Goal: Transaction & Acquisition: Book appointment/travel/reservation

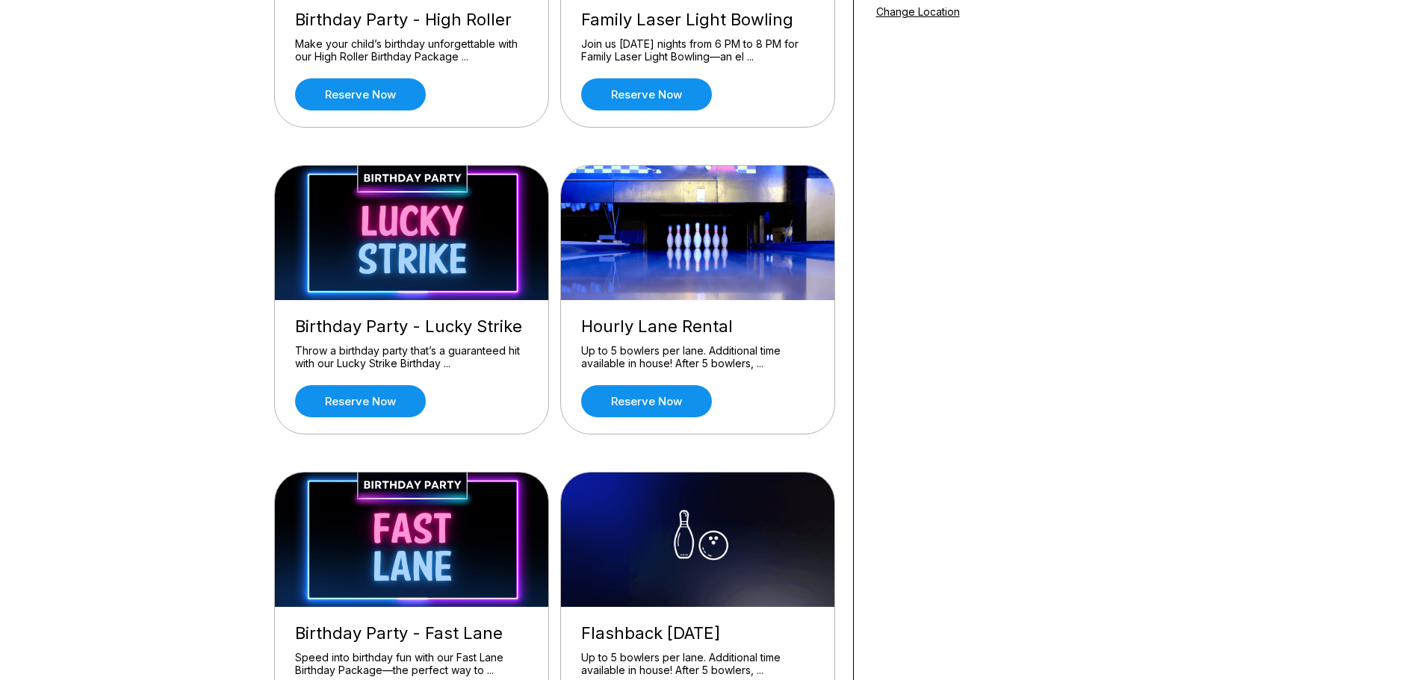
scroll to position [373, 0]
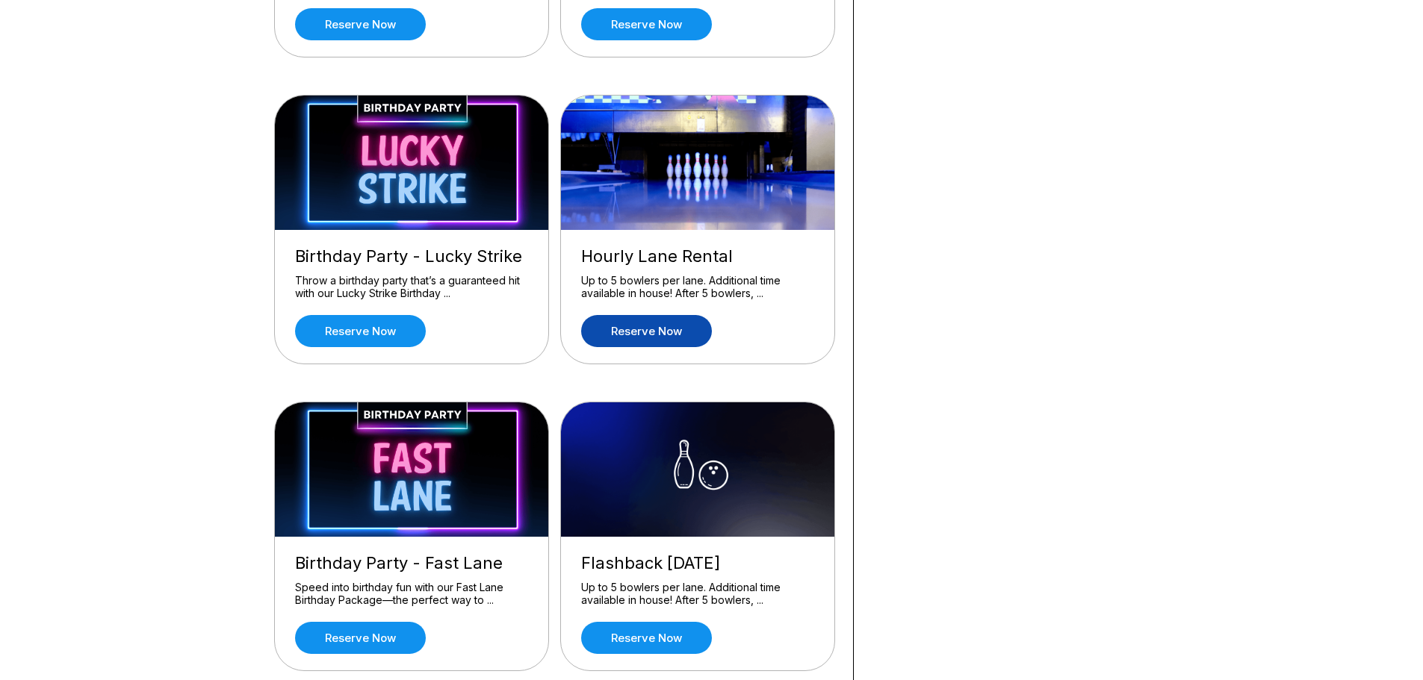
click at [668, 332] on link "Reserve now" at bounding box center [646, 331] width 131 height 32
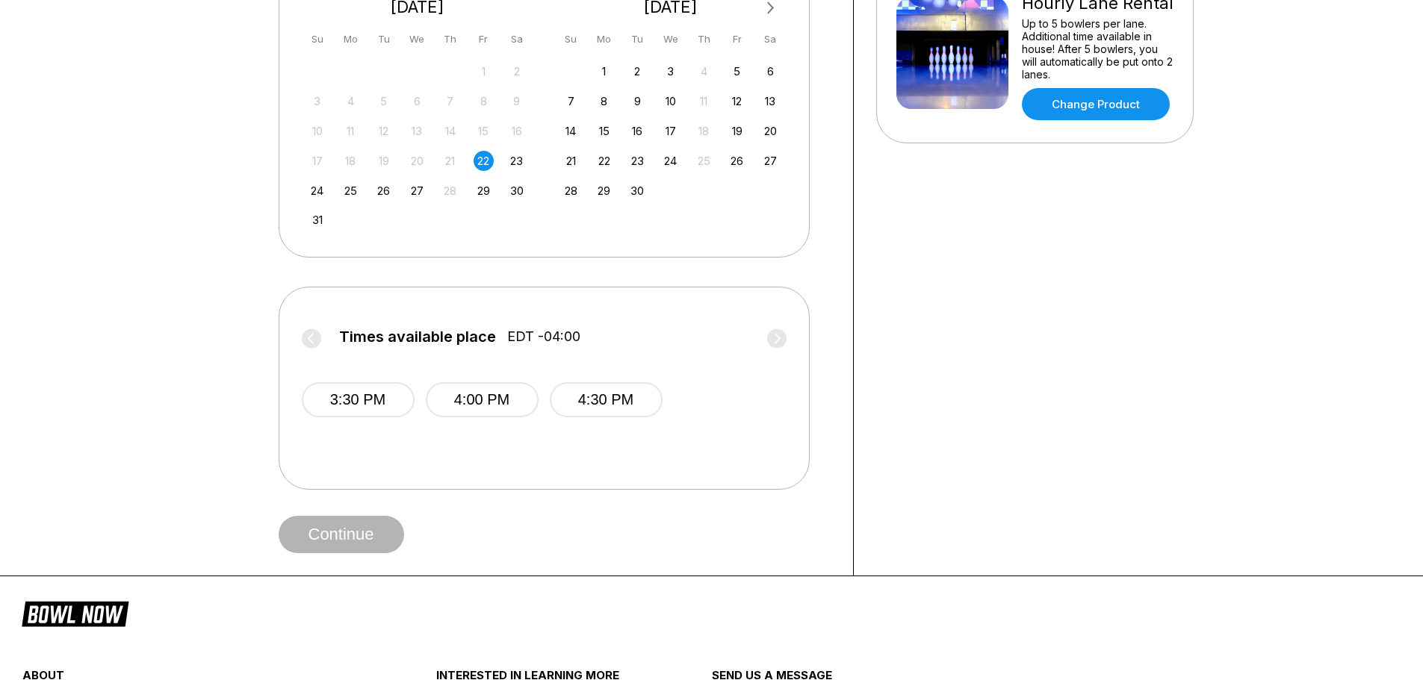
click at [779, 340] on label "Times available place EDT -04:00" at bounding box center [544, 341] width 485 height 24
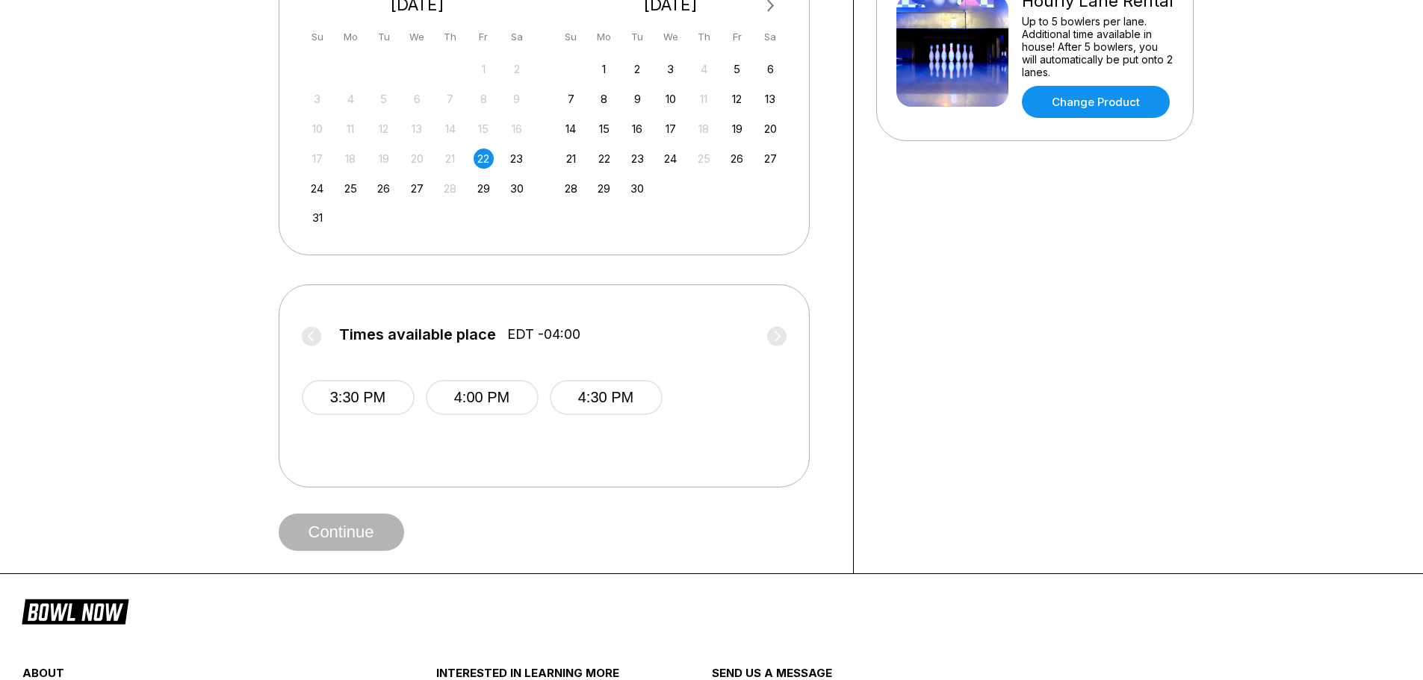
scroll to position [0, 0]
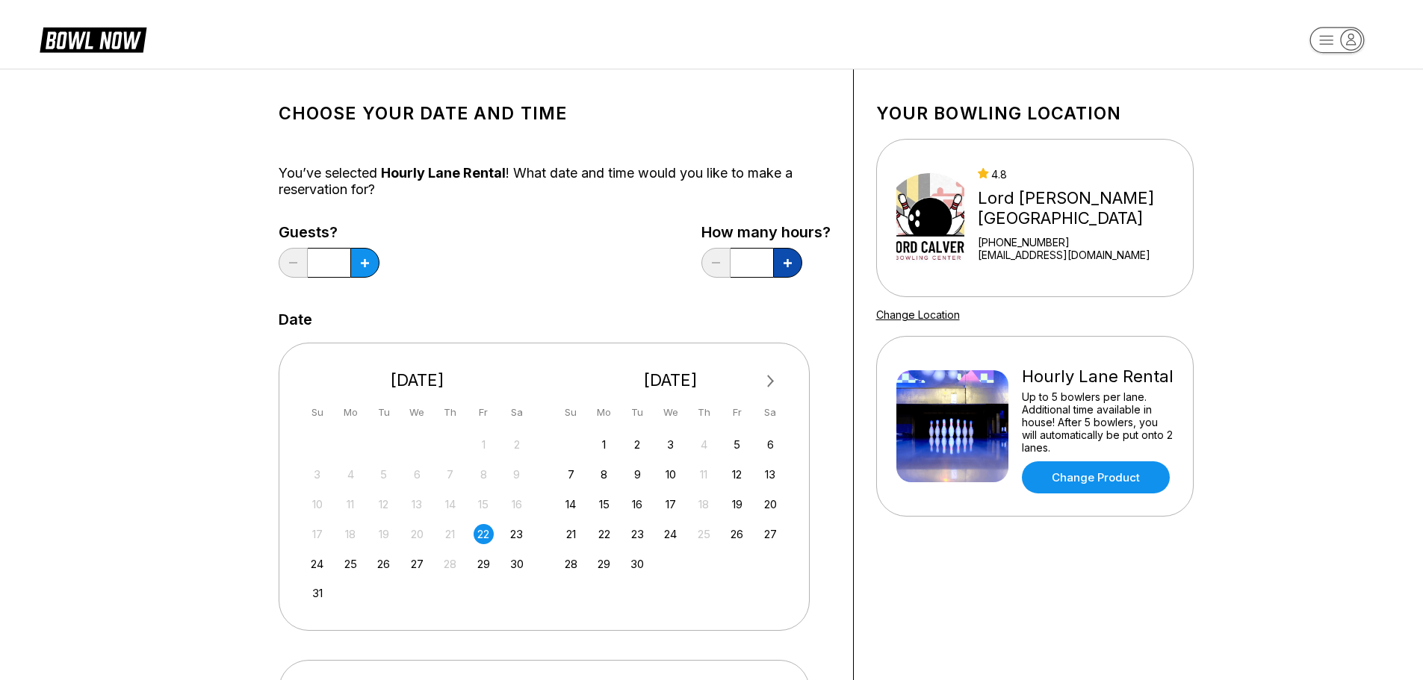
click at [379, 275] on button at bounding box center [364, 263] width 29 height 30
click at [308, 256] on button at bounding box center [293, 263] width 29 height 30
type input "*"
click at [361, 266] on icon at bounding box center [365, 263] width 8 height 8
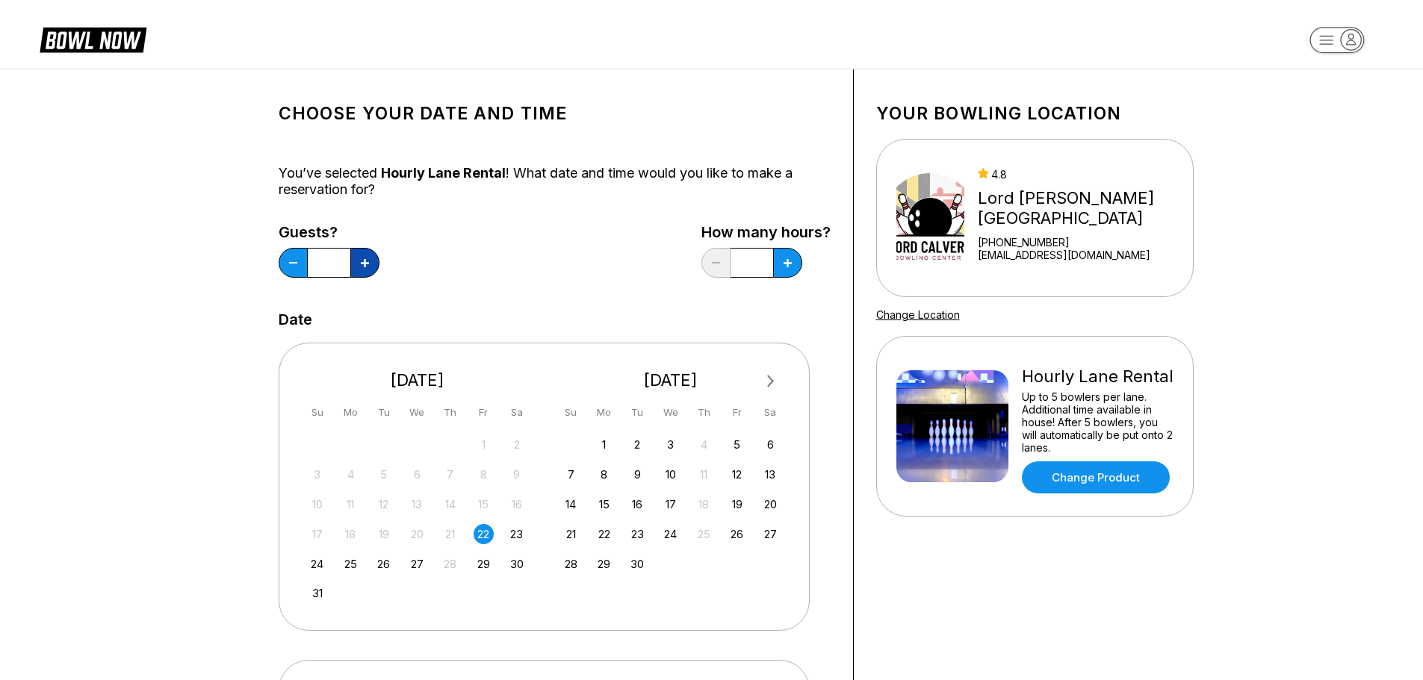
click at [361, 266] on icon at bounding box center [365, 263] width 8 height 8
type input "*"
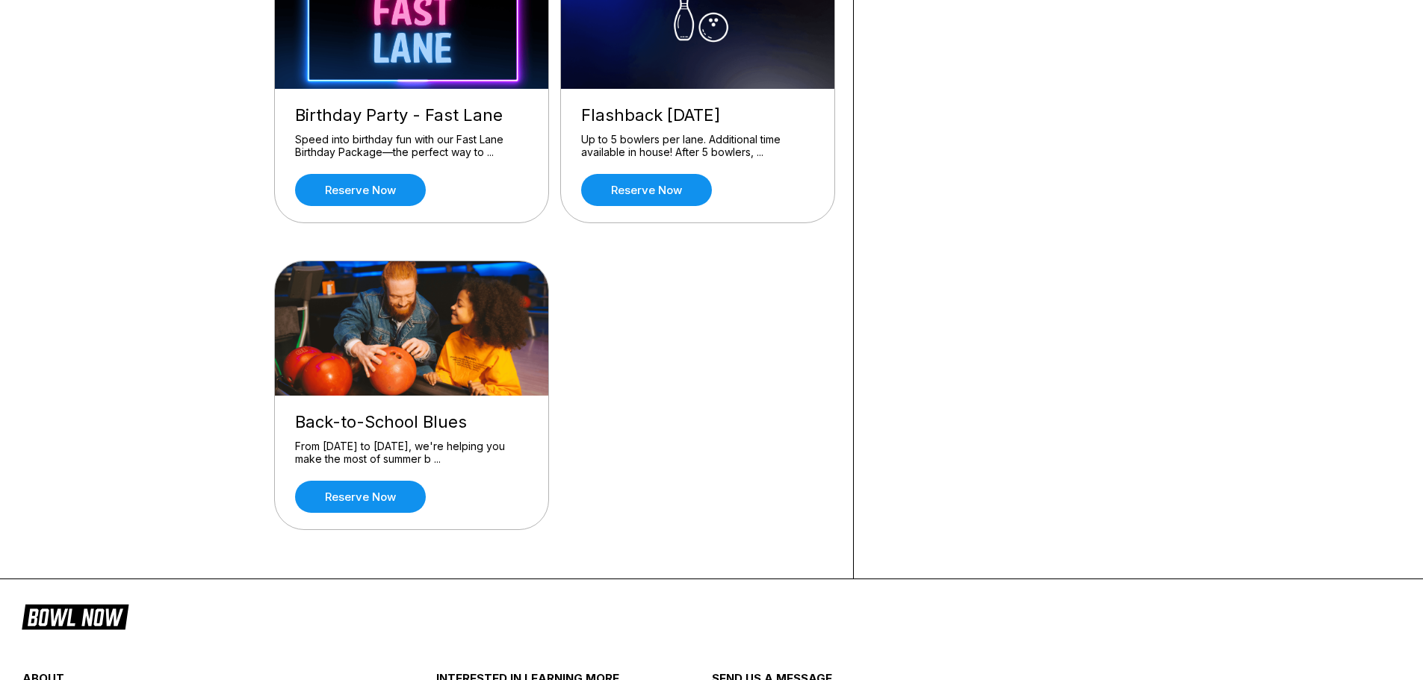
scroll to position [747, 0]
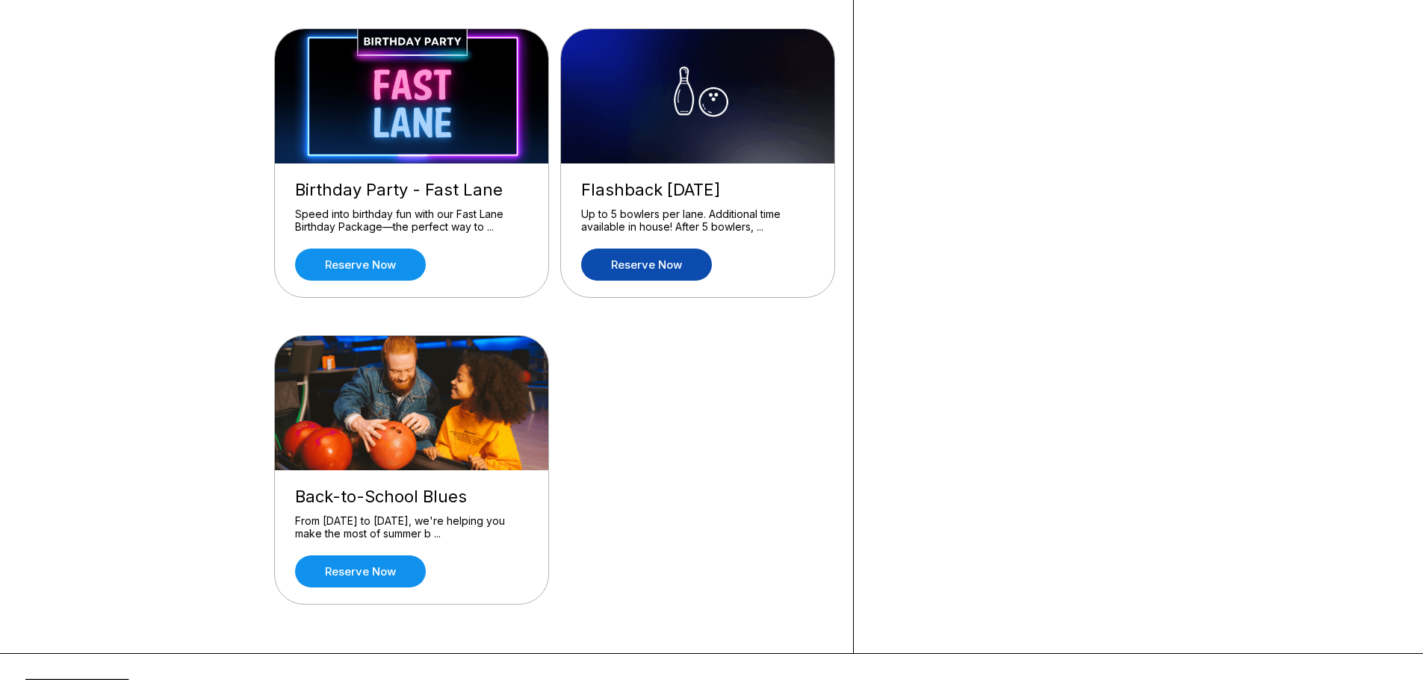
click at [657, 266] on link "Reserve now" at bounding box center [646, 265] width 131 height 32
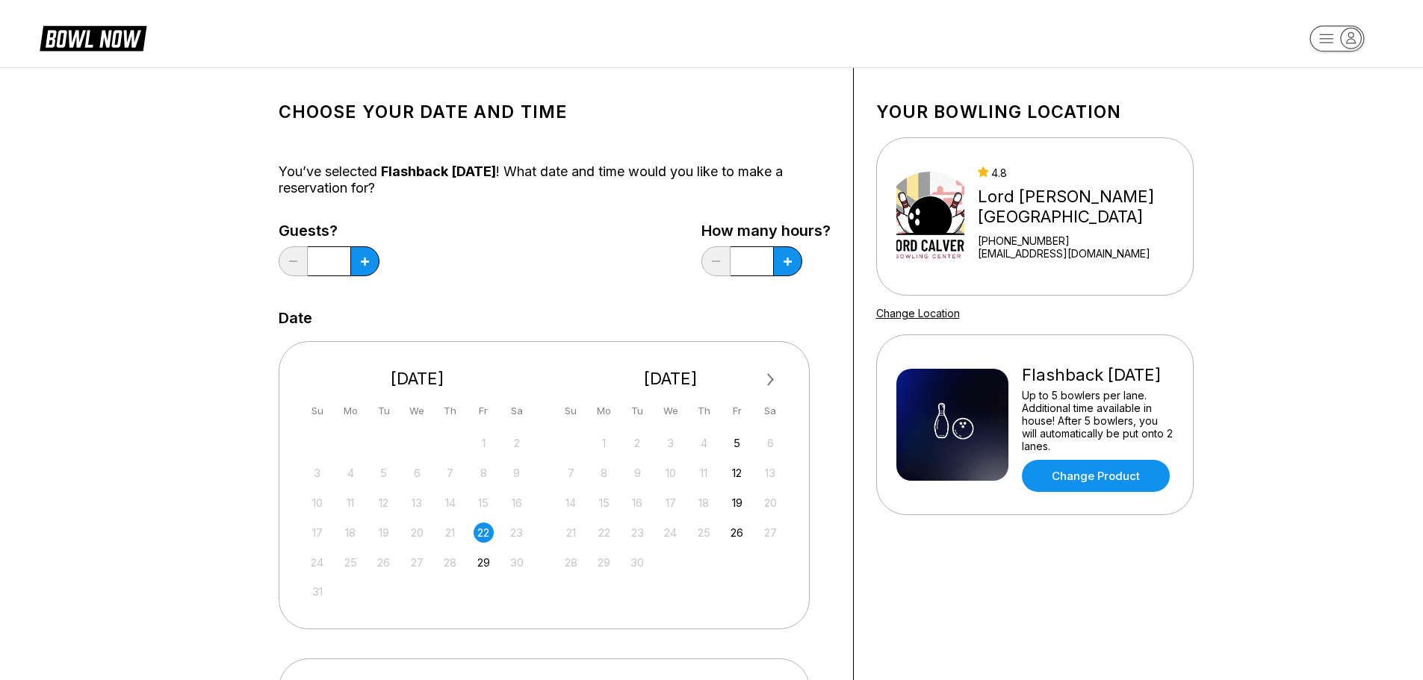
scroll to position [0, 0]
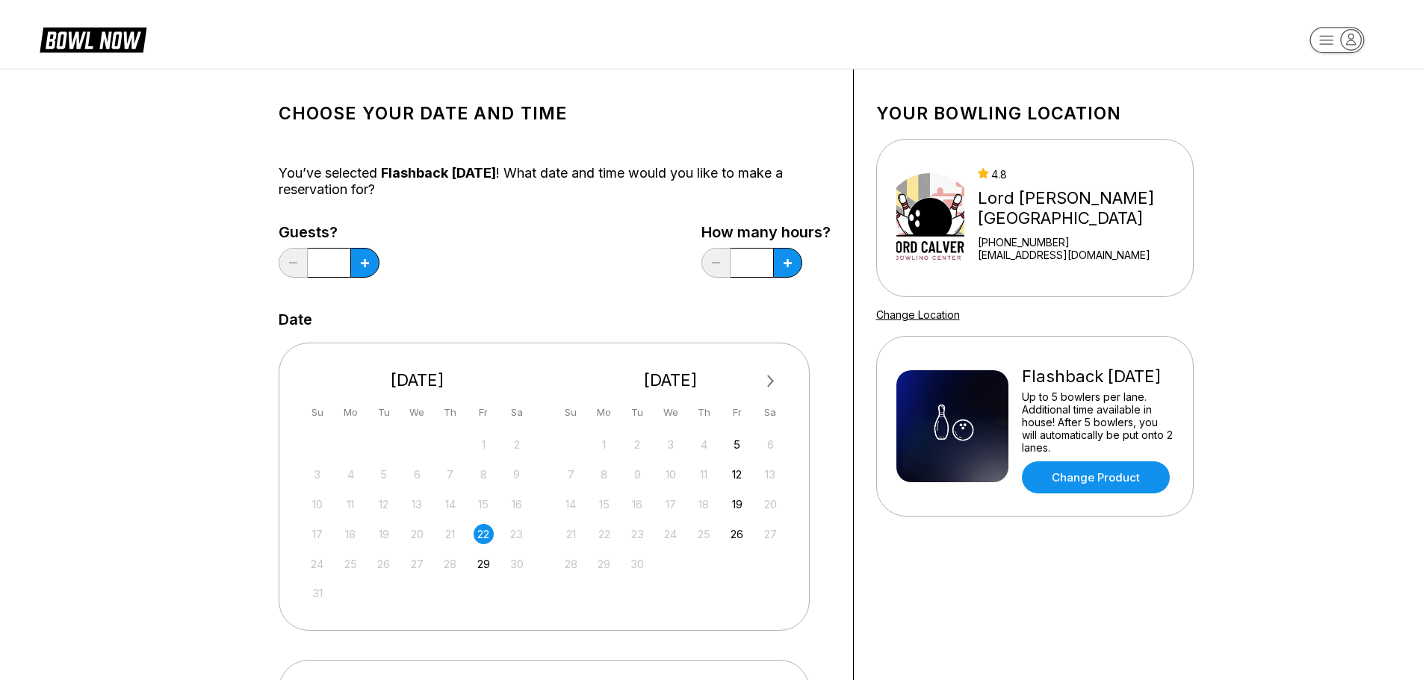
click at [484, 536] on div "22" at bounding box center [483, 534] width 20 height 20
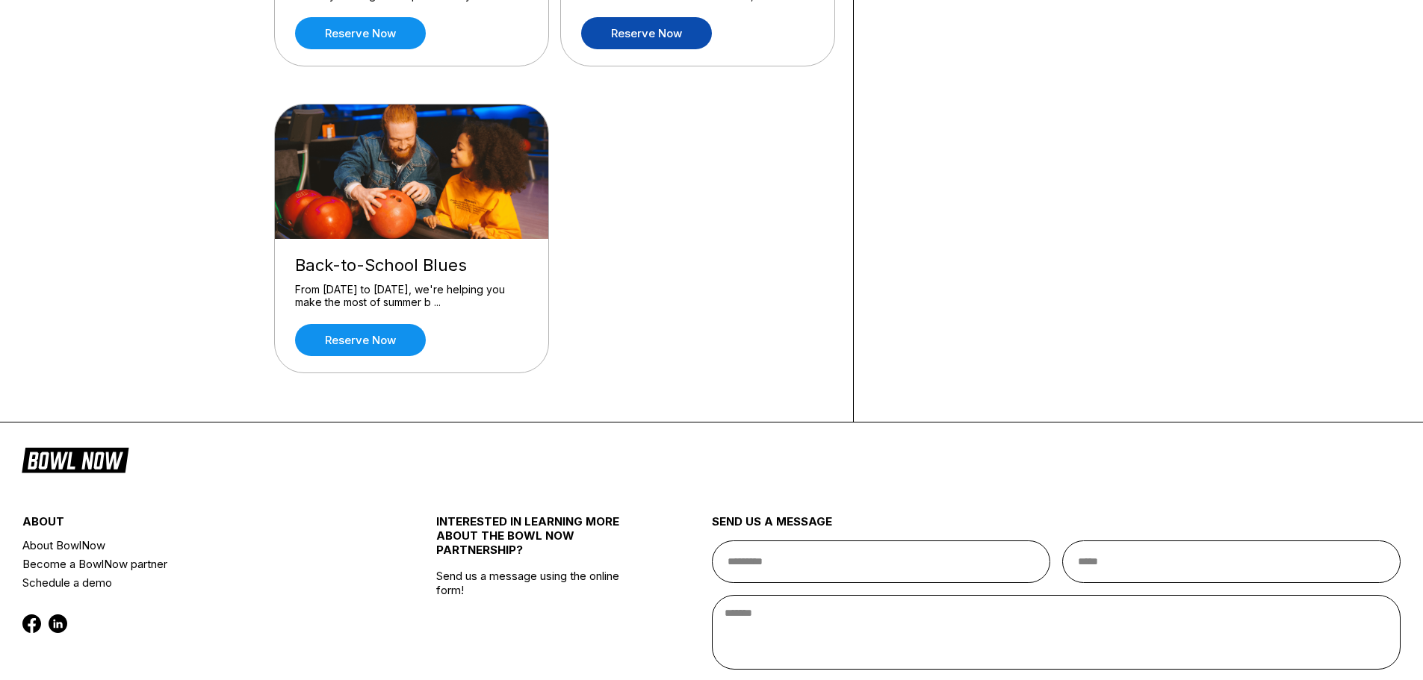
scroll to position [1099, 0]
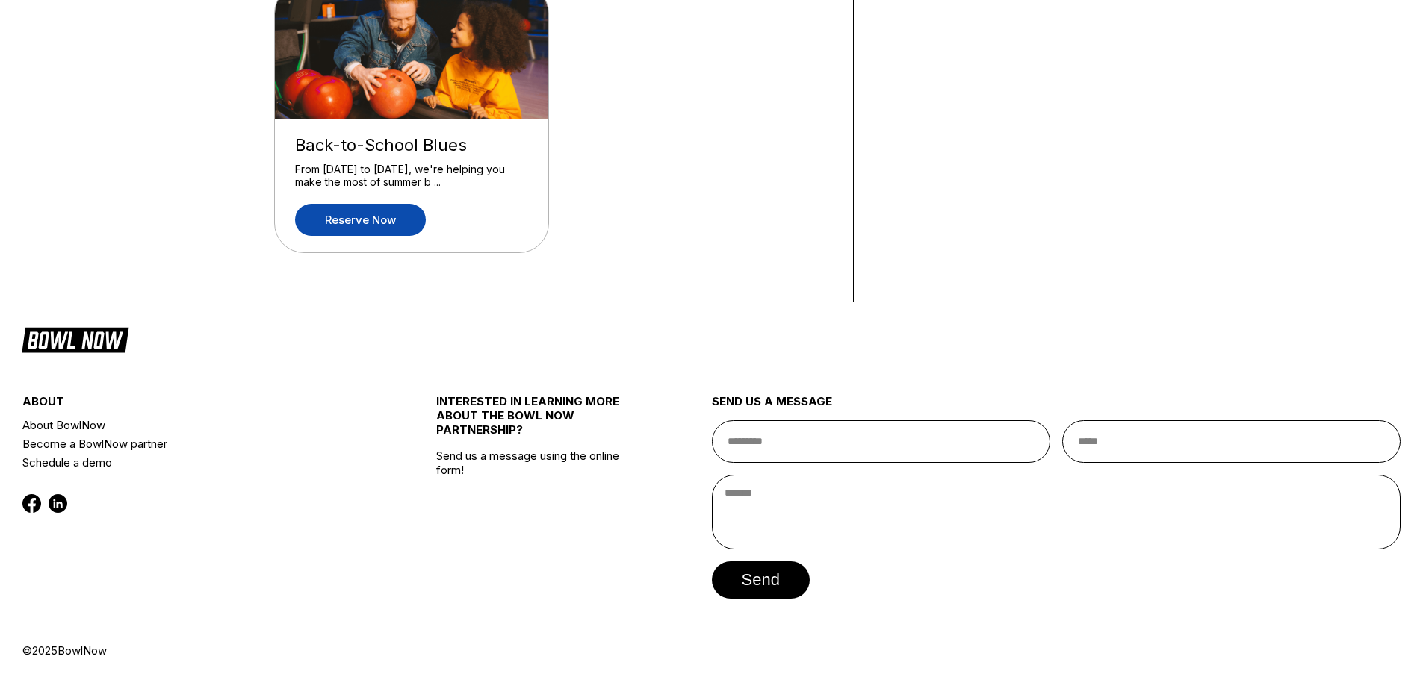
click at [363, 229] on link "Reserve now" at bounding box center [360, 220] width 131 height 32
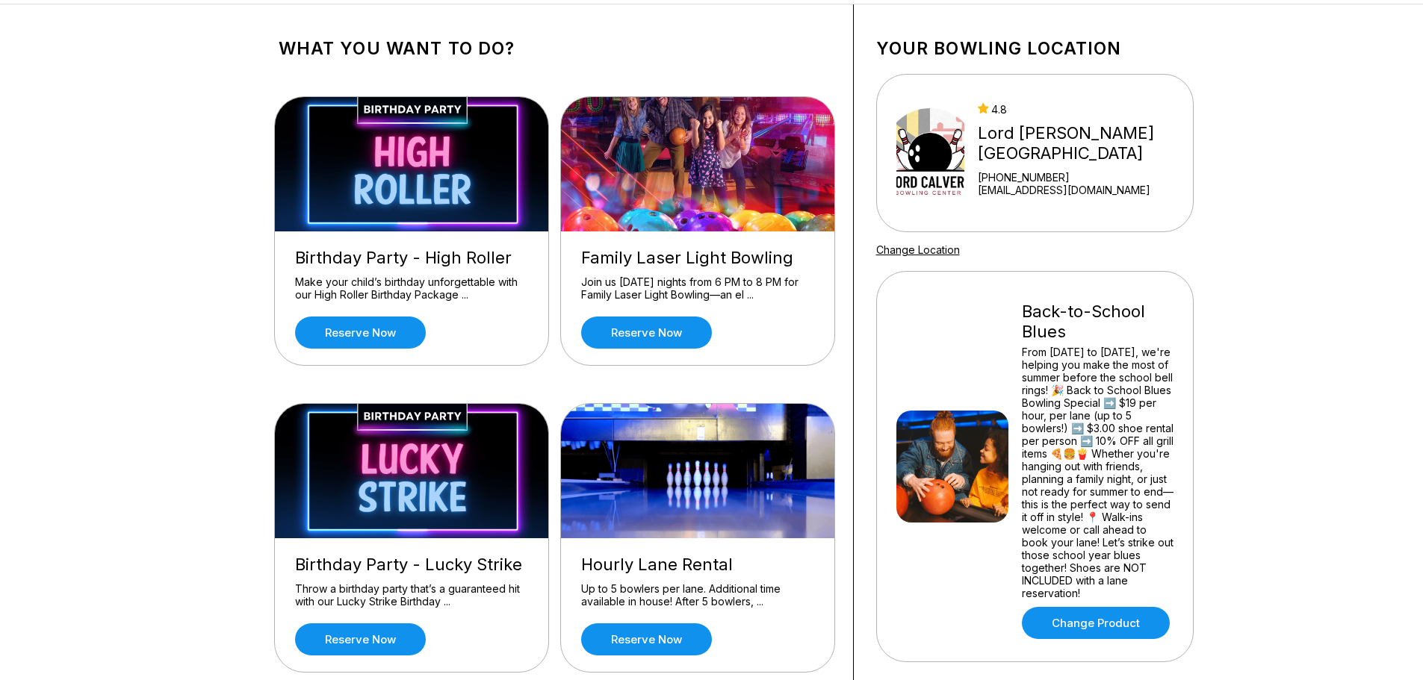
scroll to position [0, 0]
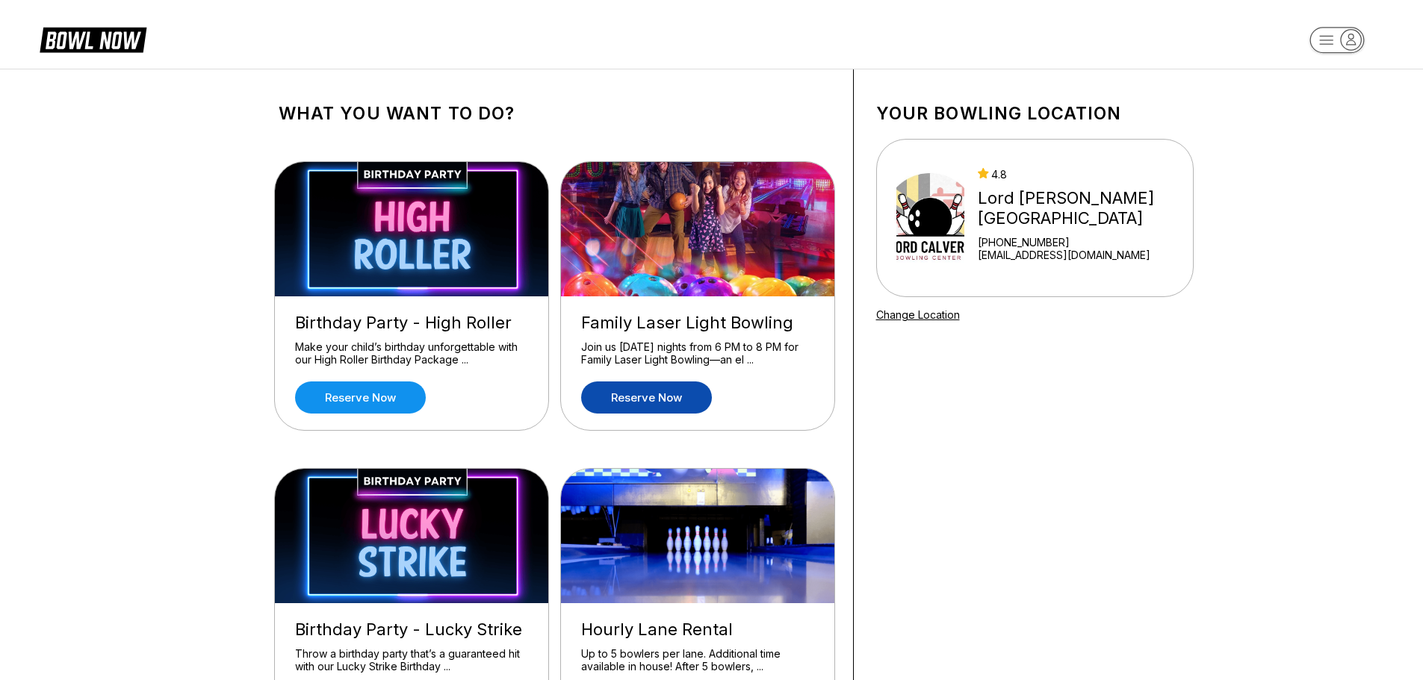
click at [656, 400] on link "Reserve now" at bounding box center [646, 398] width 131 height 32
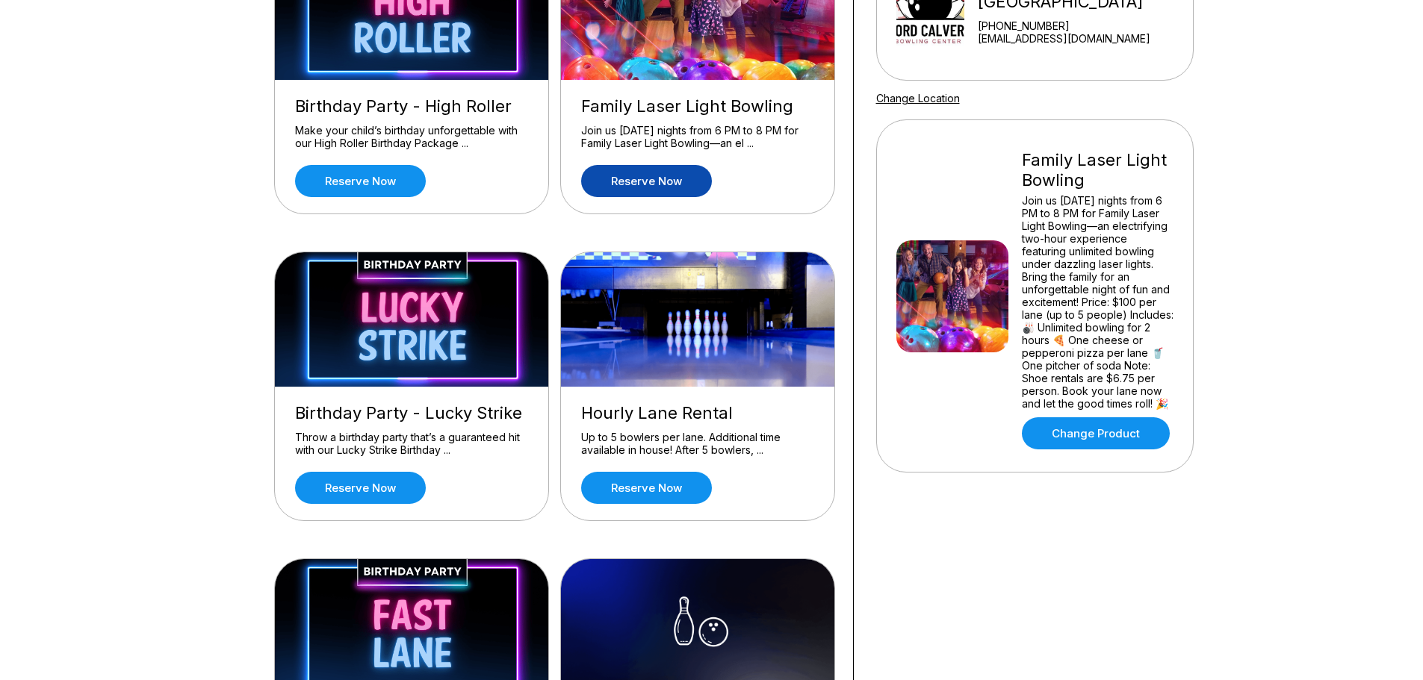
scroll to position [224, 0]
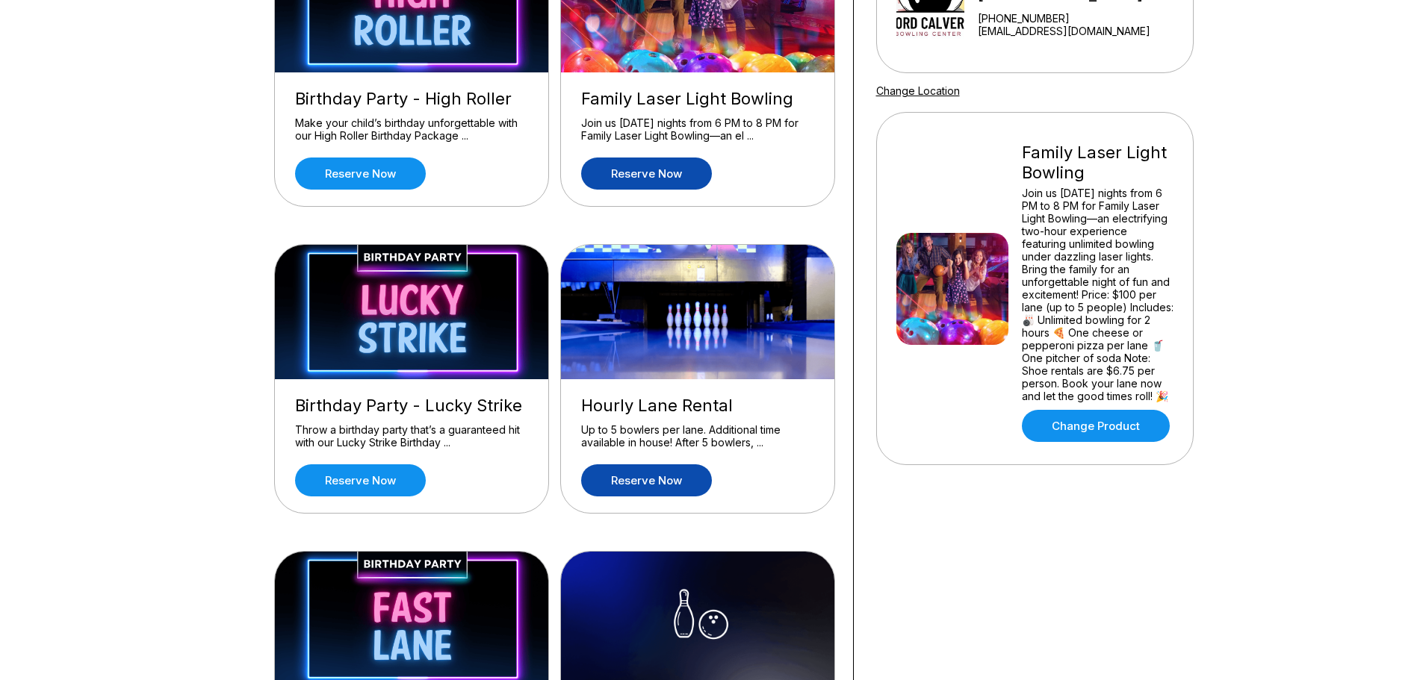
click at [634, 477] on link "Reserve now" at bounding box center [646, 481] width 131 height 32
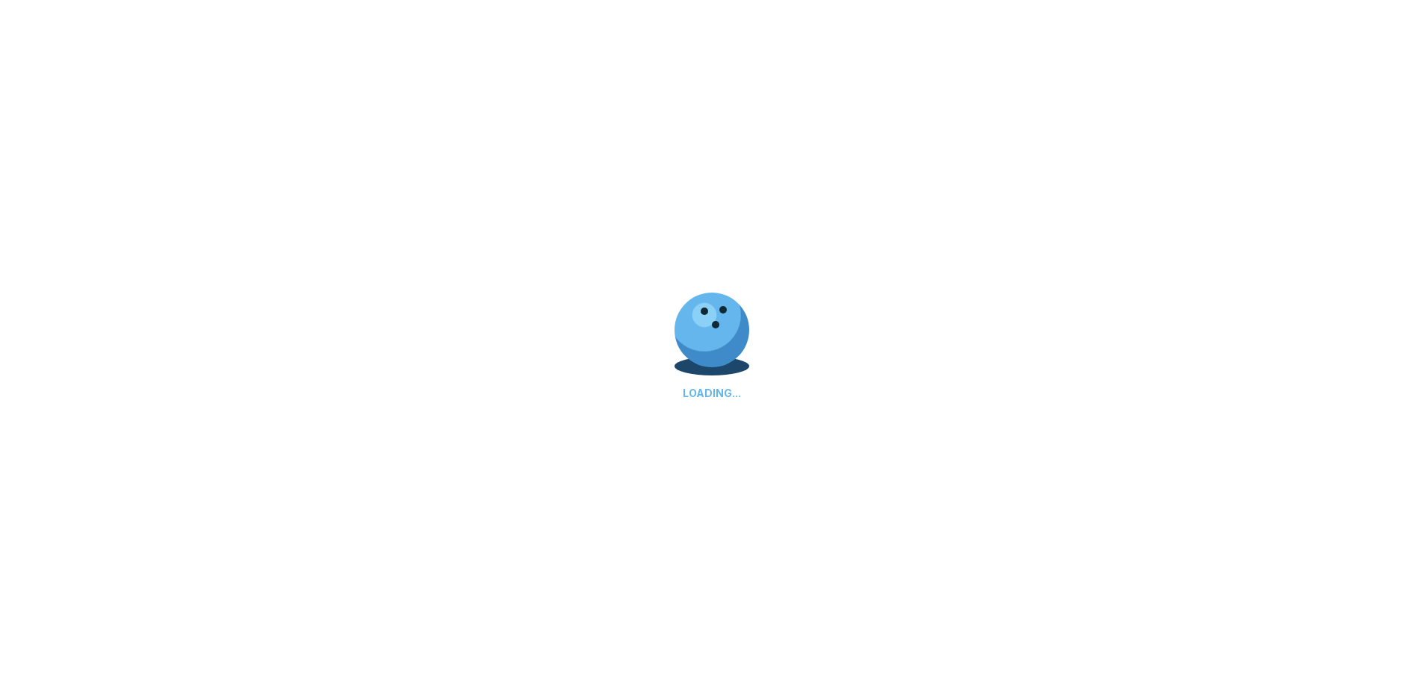
scroll to position [0, 0]
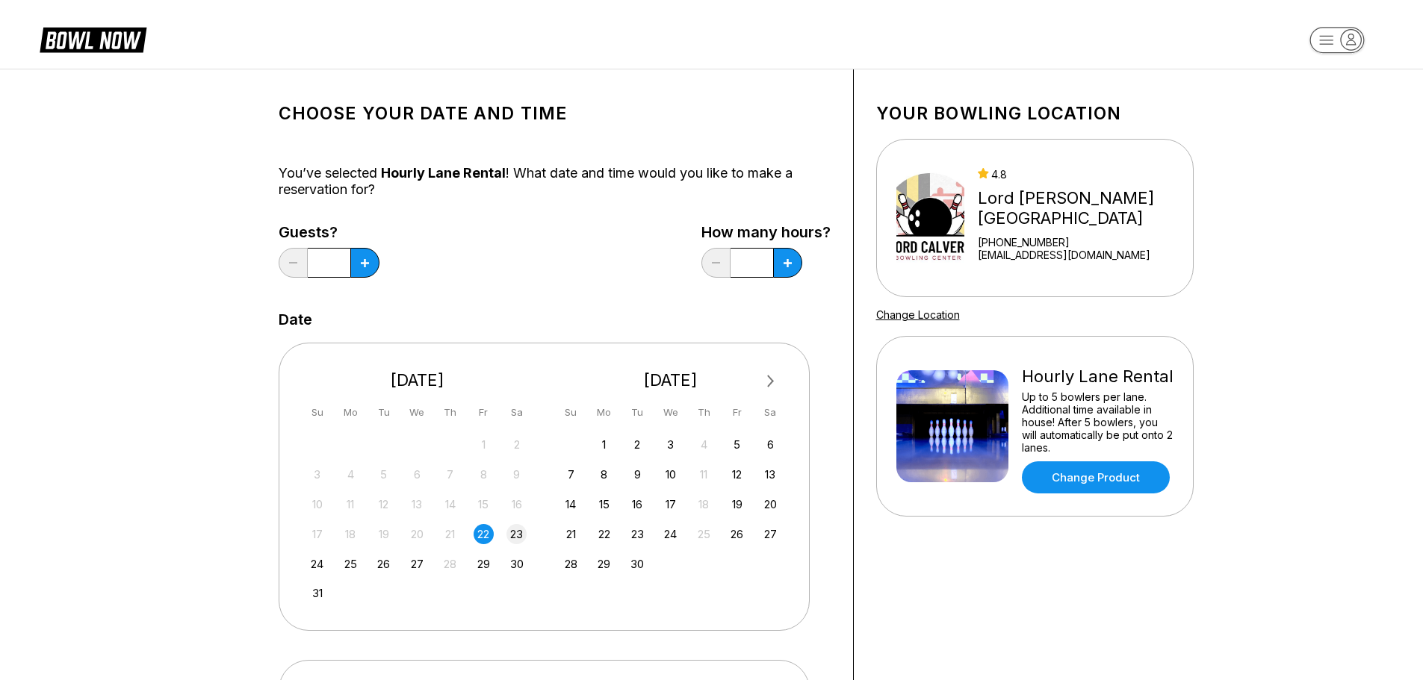
click at [521, 533] on div "23" at bounding box center [516, 534] width 20 height 20
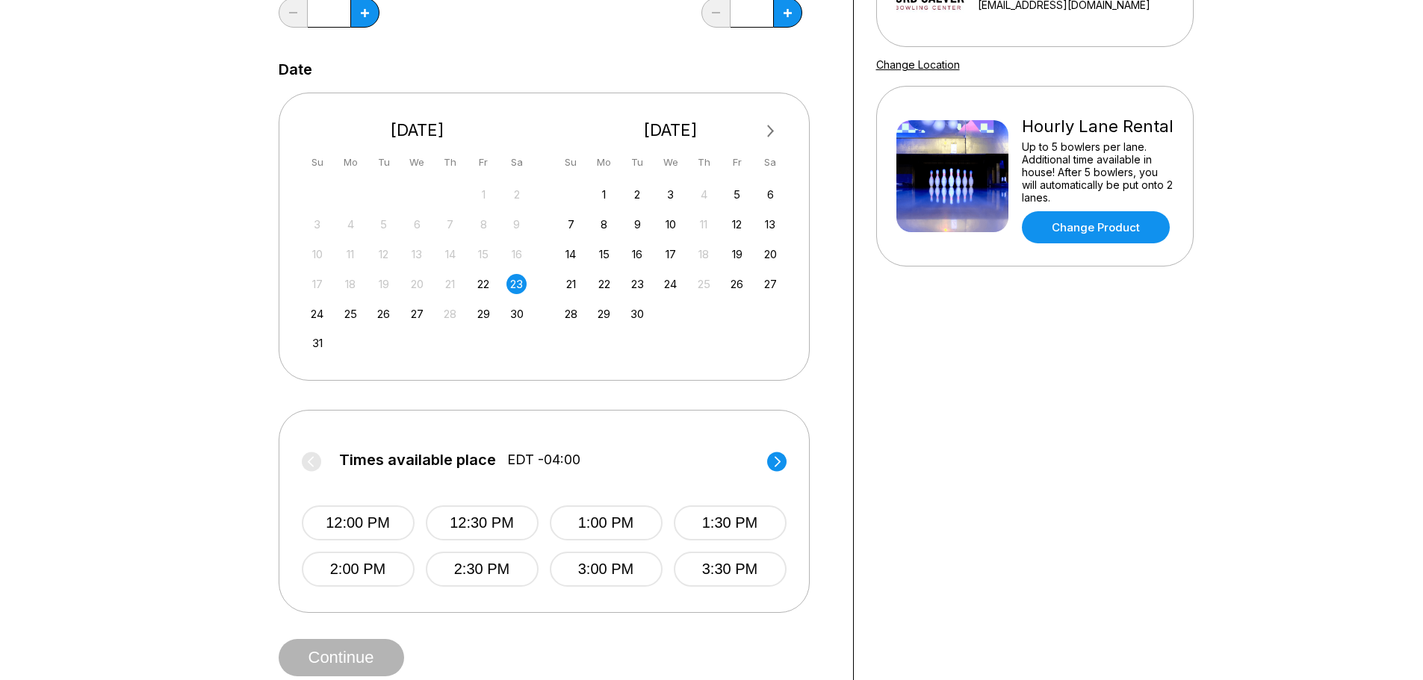
scroll to position [373, 0]
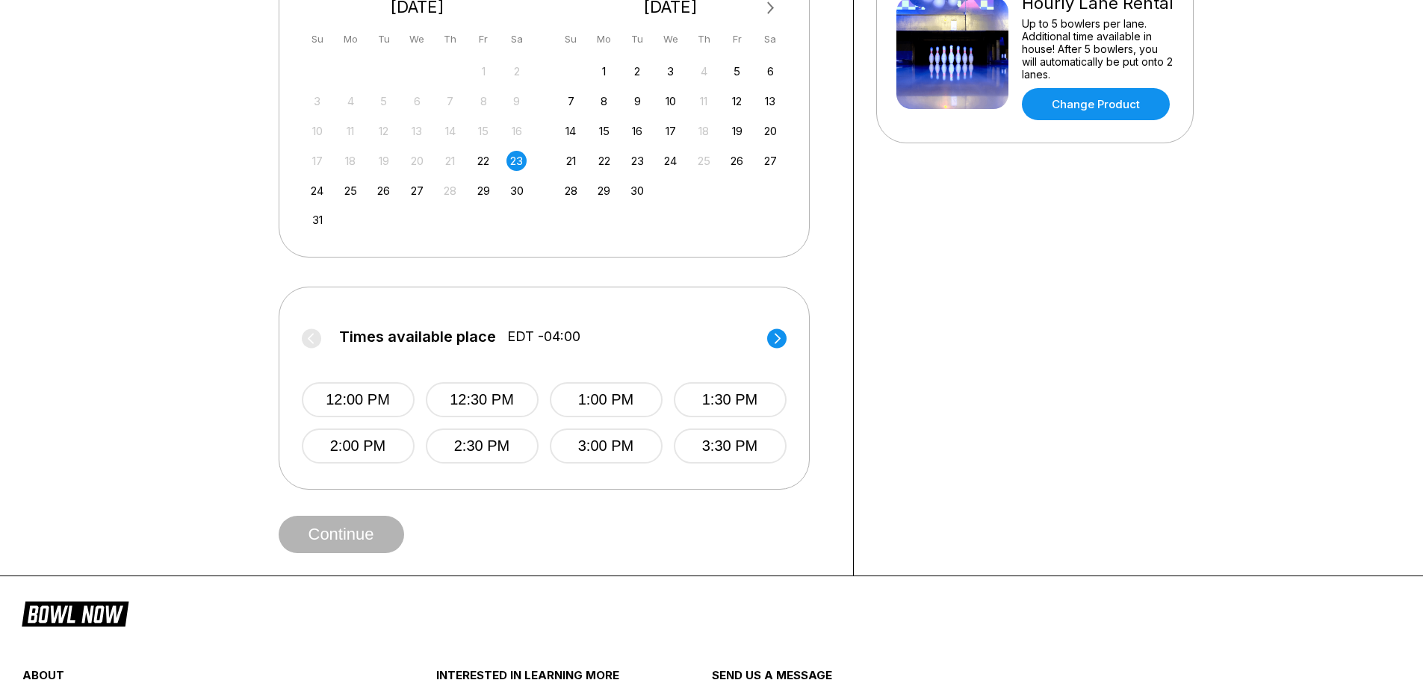
click at [479, 161] on div "22" at bounding box center [483, 161] width 20 height 20
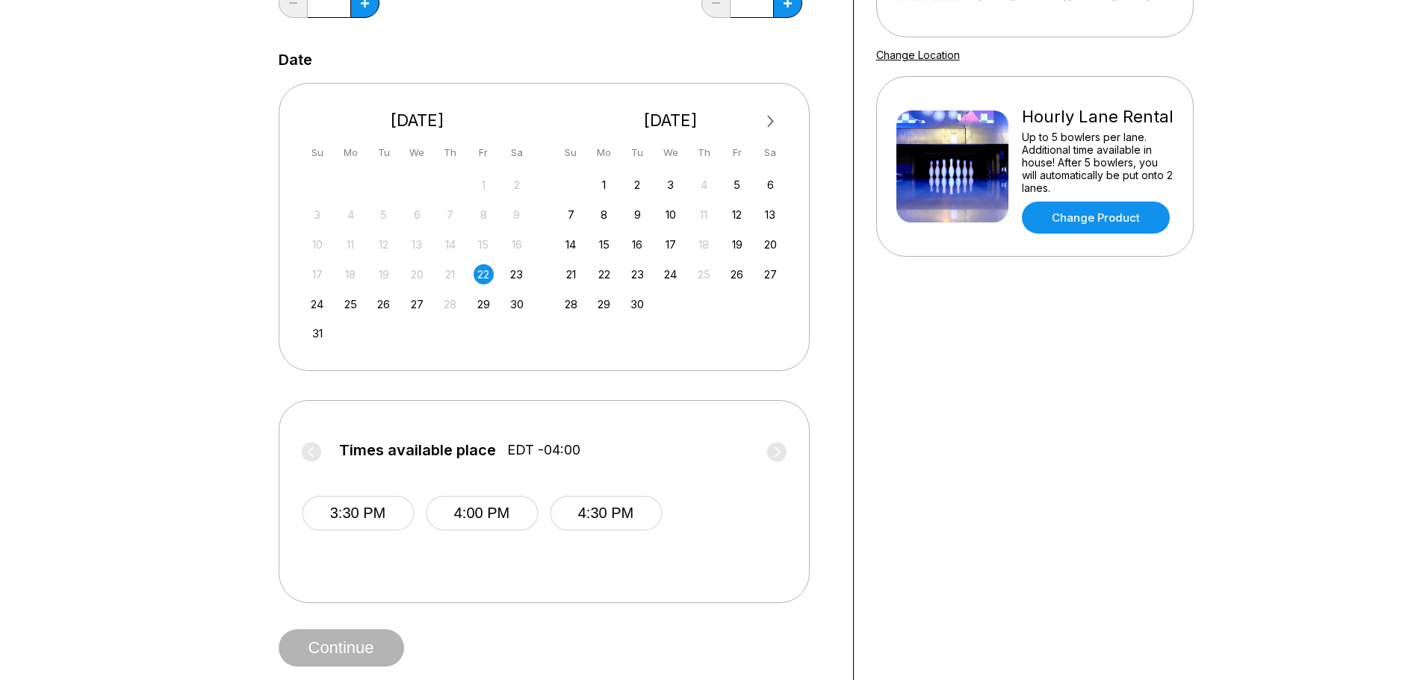
scroll to position [0, 0]
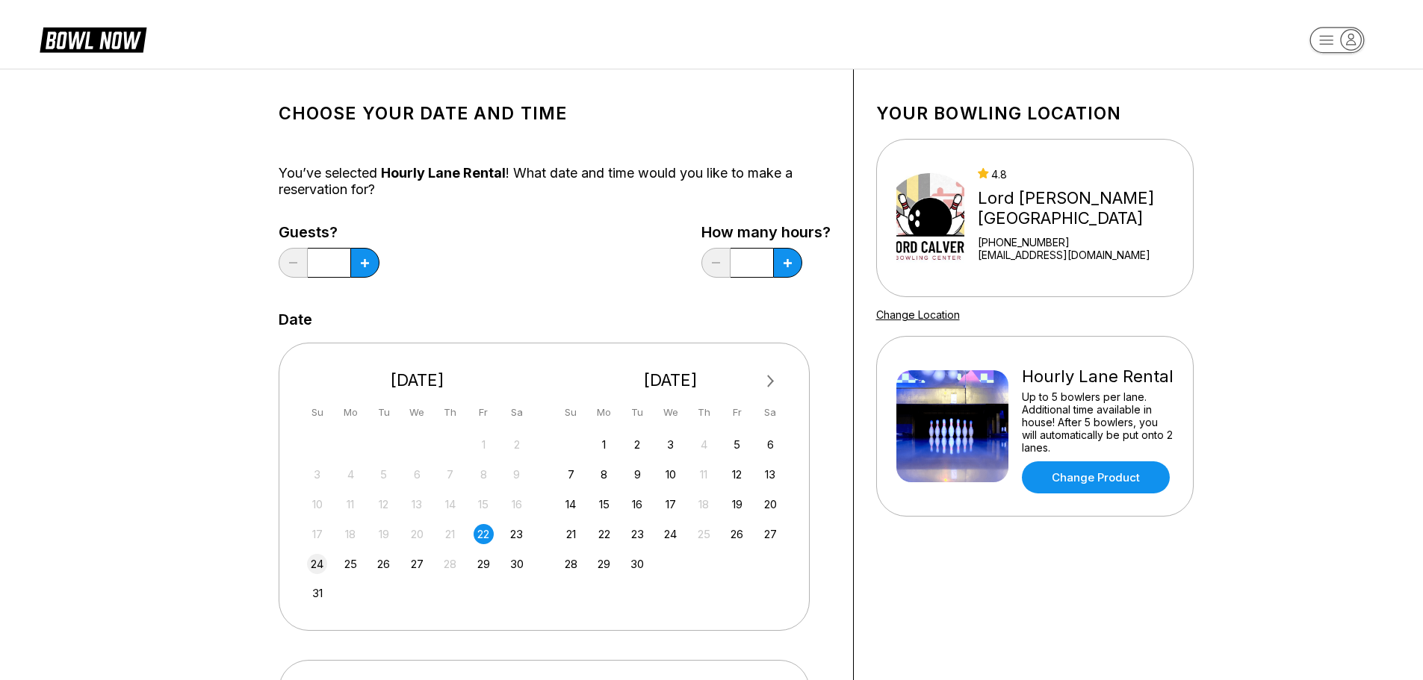
click at [314, 560] on div "24" at bounding box center [317, 564] width 20 height 20
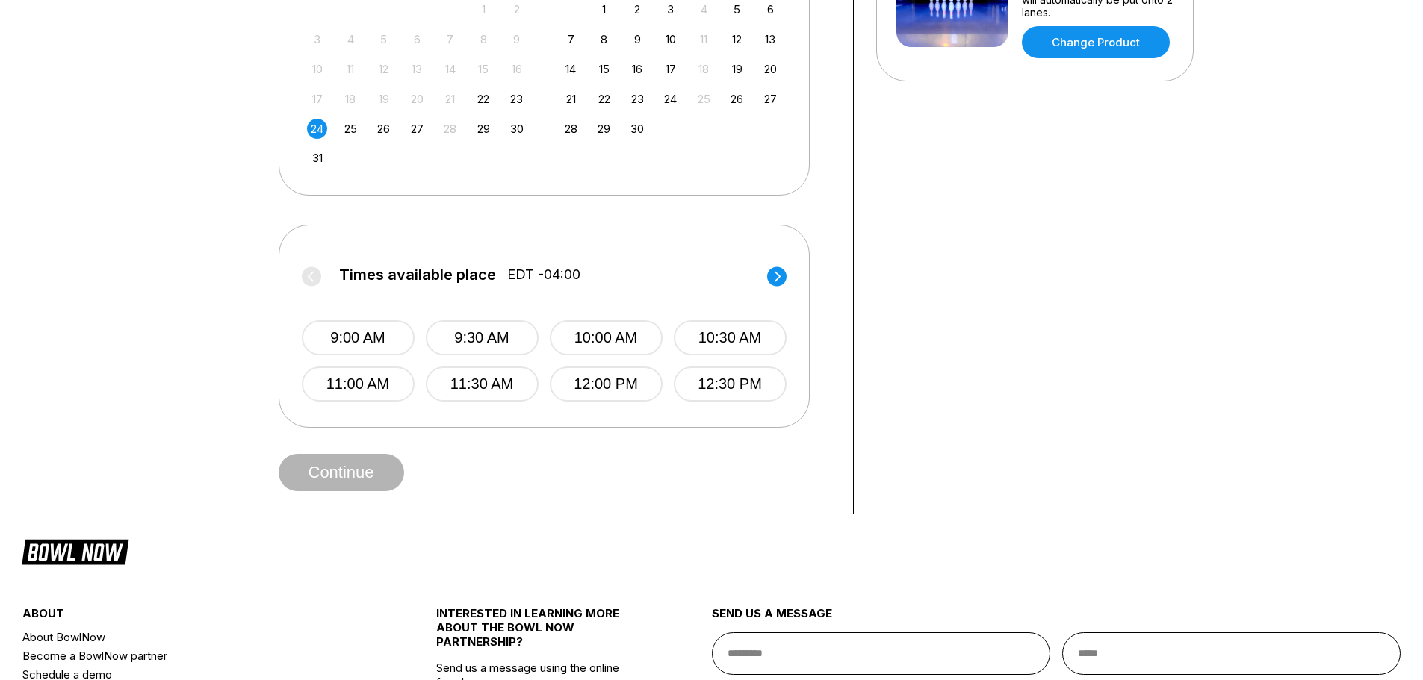
scroll to position [373, 0]
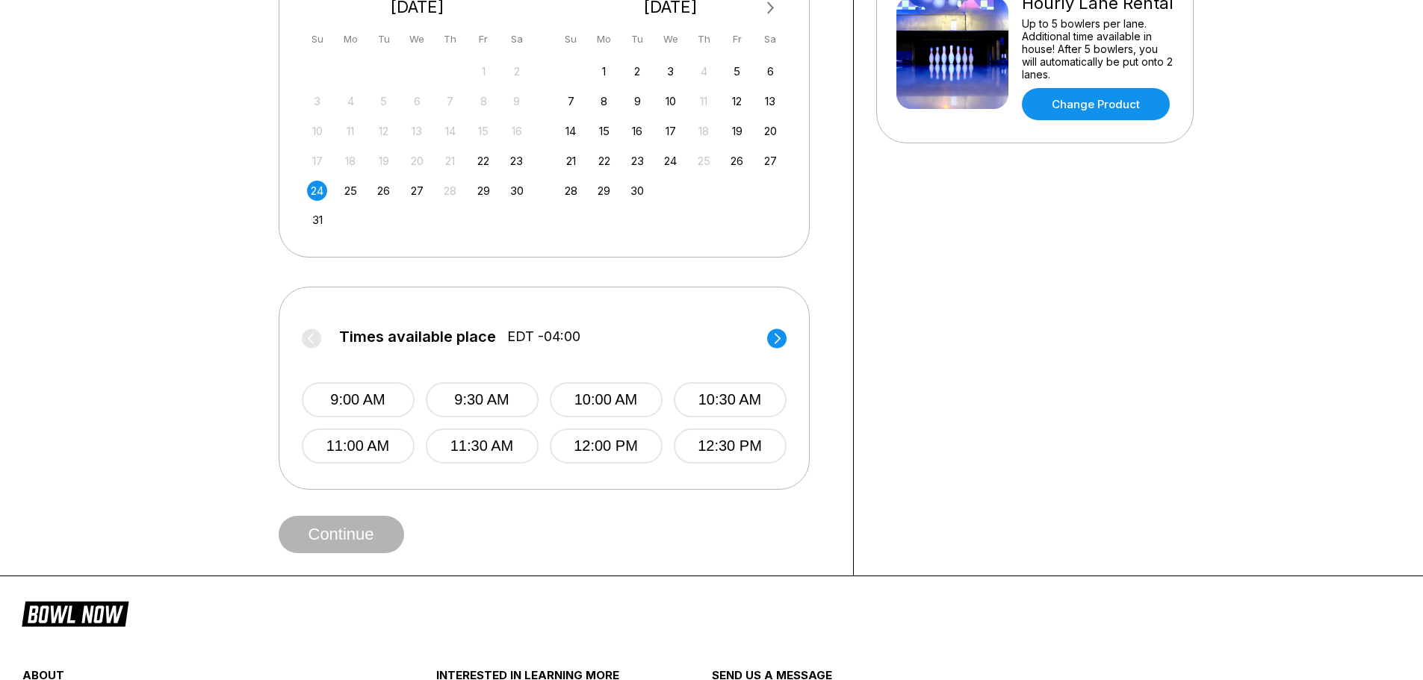
click at [774, 335] on circle at bounding box center [776, 338] width 19 height 19
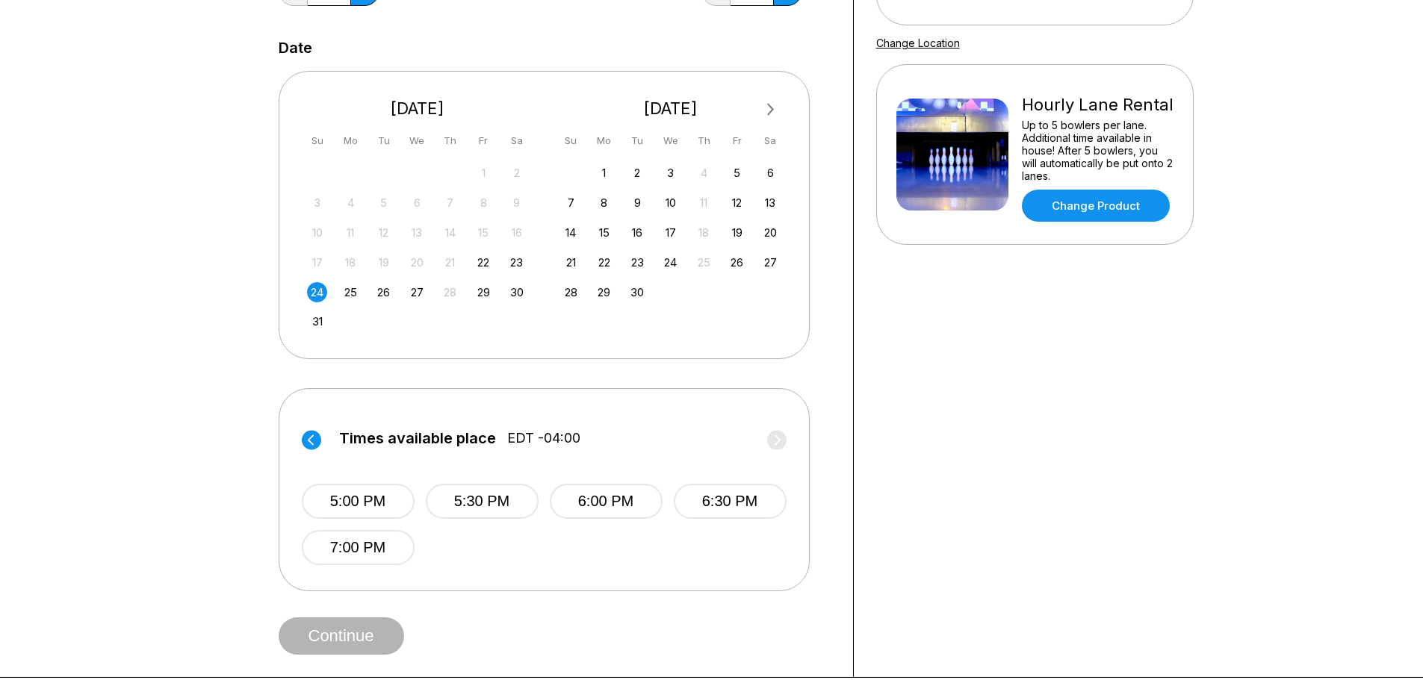
scroll to position [224, 0]
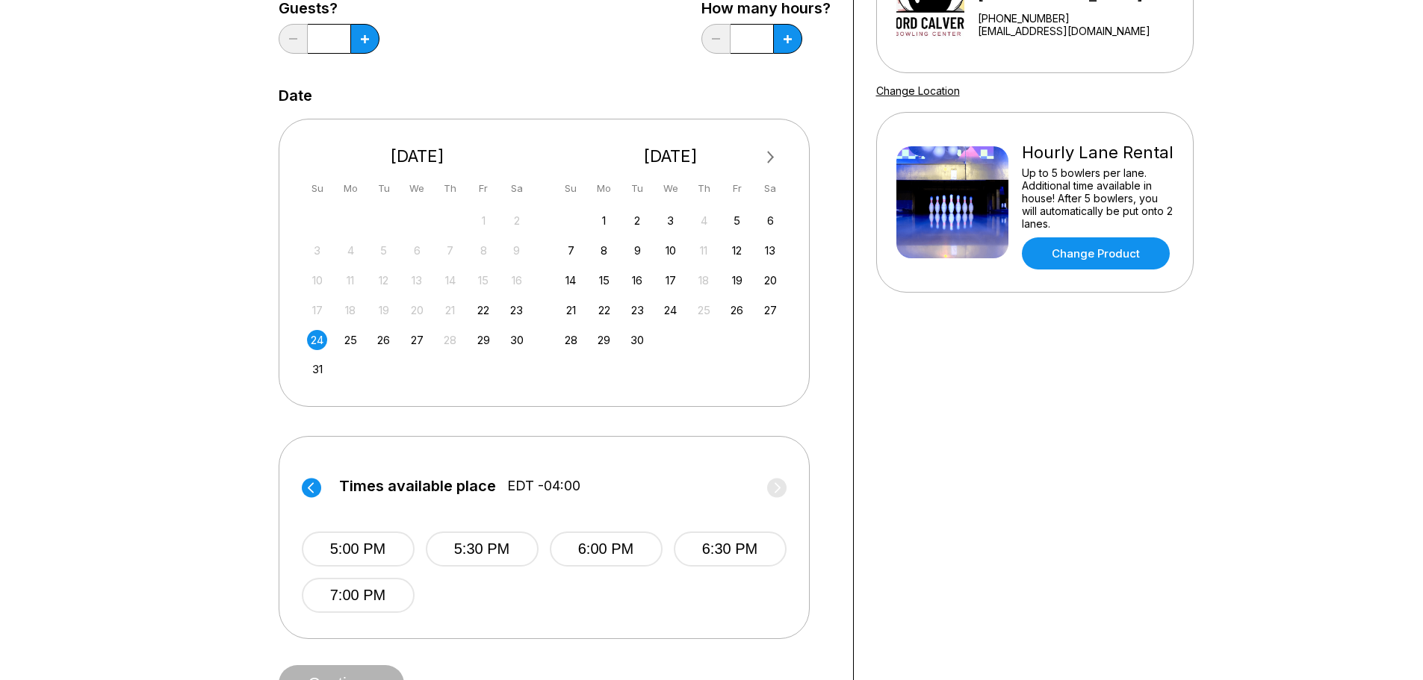
click at [483, 316] on div "22" at bounding box center [483, 310] width 20 height 20
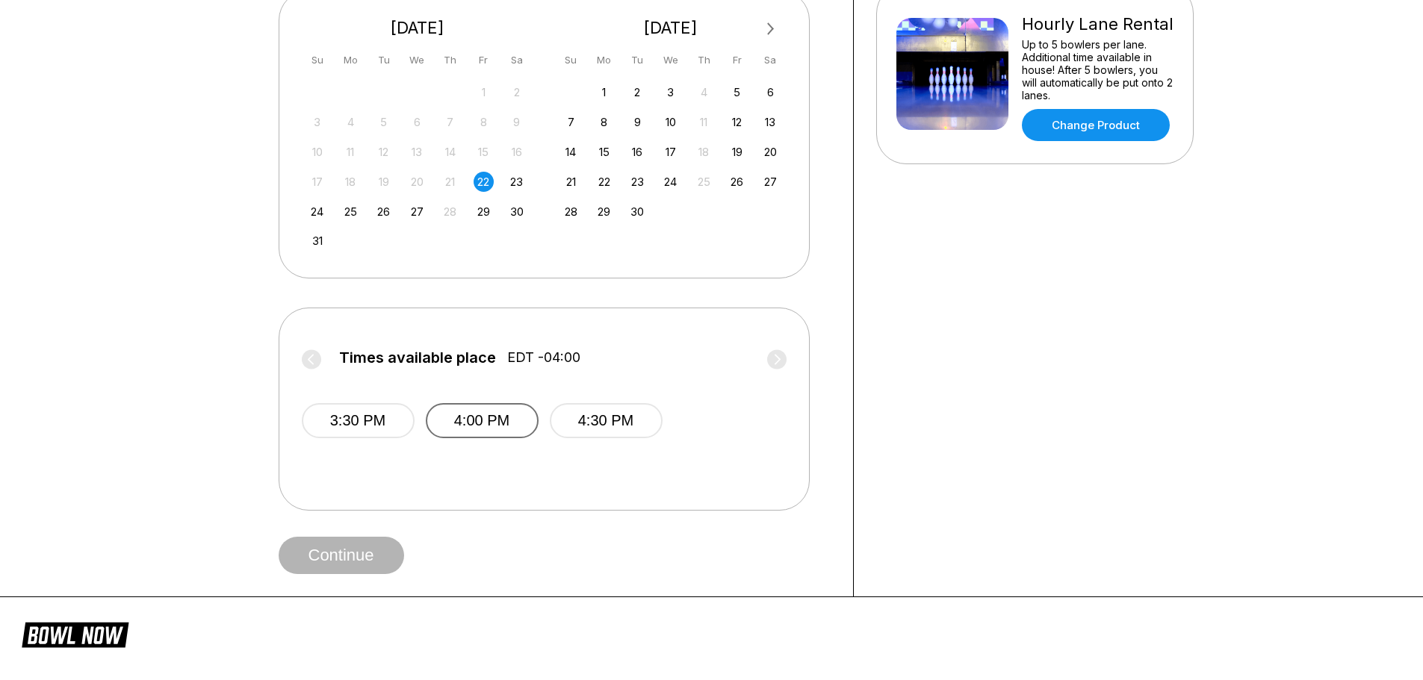
scroll to position [373, 0]
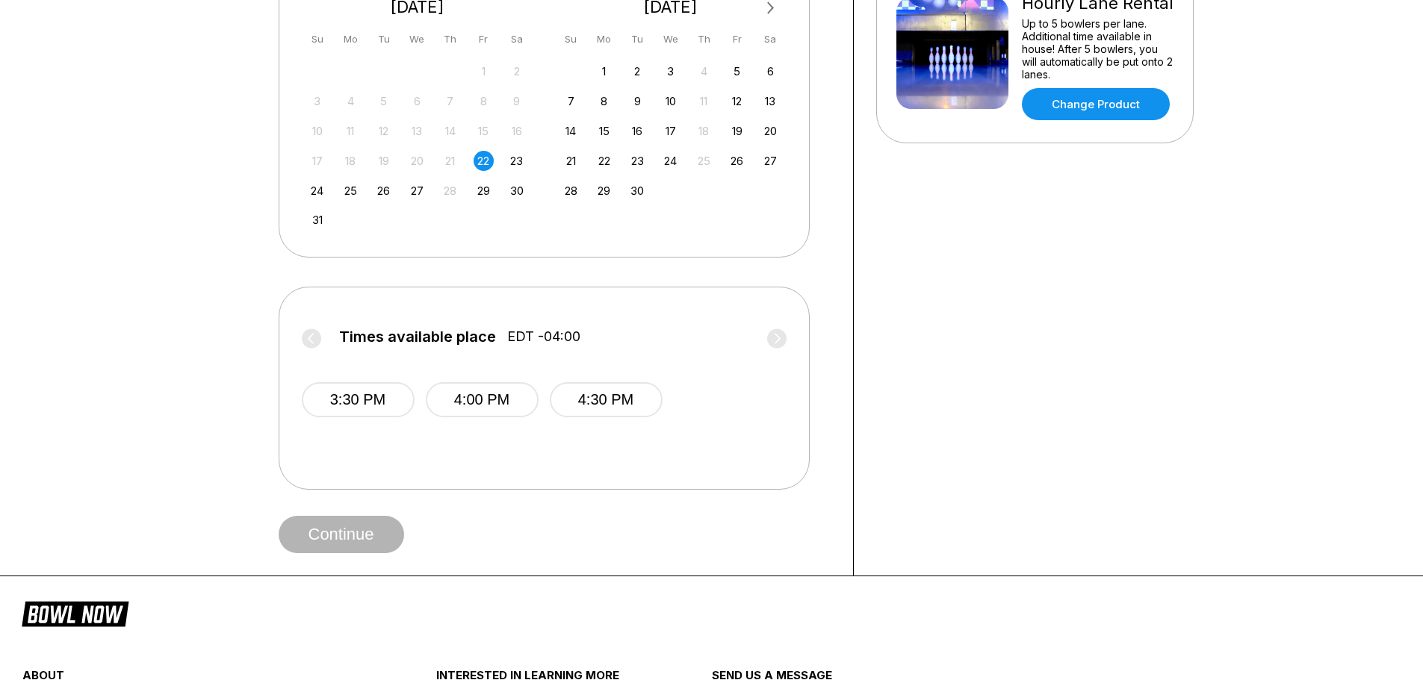
click at [780, 336] on label "Times available place EDT -04:00" at bounding box center [544, 341] width 485 height 24
click at [303, 344] on label "Times available place EDT -04:00" at bounding box center [544, 341] width 485 height 24
click at [779, 341] on label "Times available place EDT -04:00" at bounding box center [544, 341] width 485 height 24
click at [515, 167] on div "23" at bounding box center [516, 161] width 20 height 20
click at [774, 337] on circle at bounding box center [776, 338] width 19 height 19
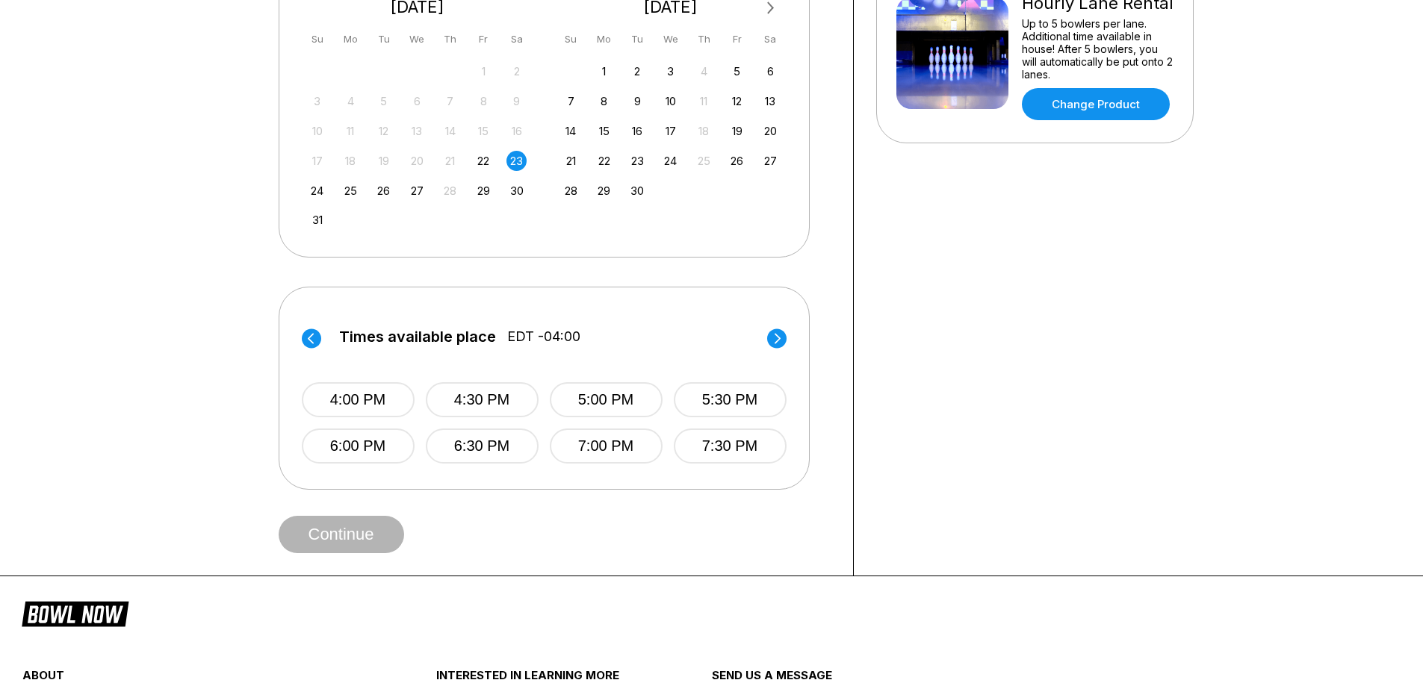
click at [780, 339] on icon at bounding box center [777, 338] width 6 height 10
click at [308, 341] on circle at bounding box center [311, 338] width 19 height 19
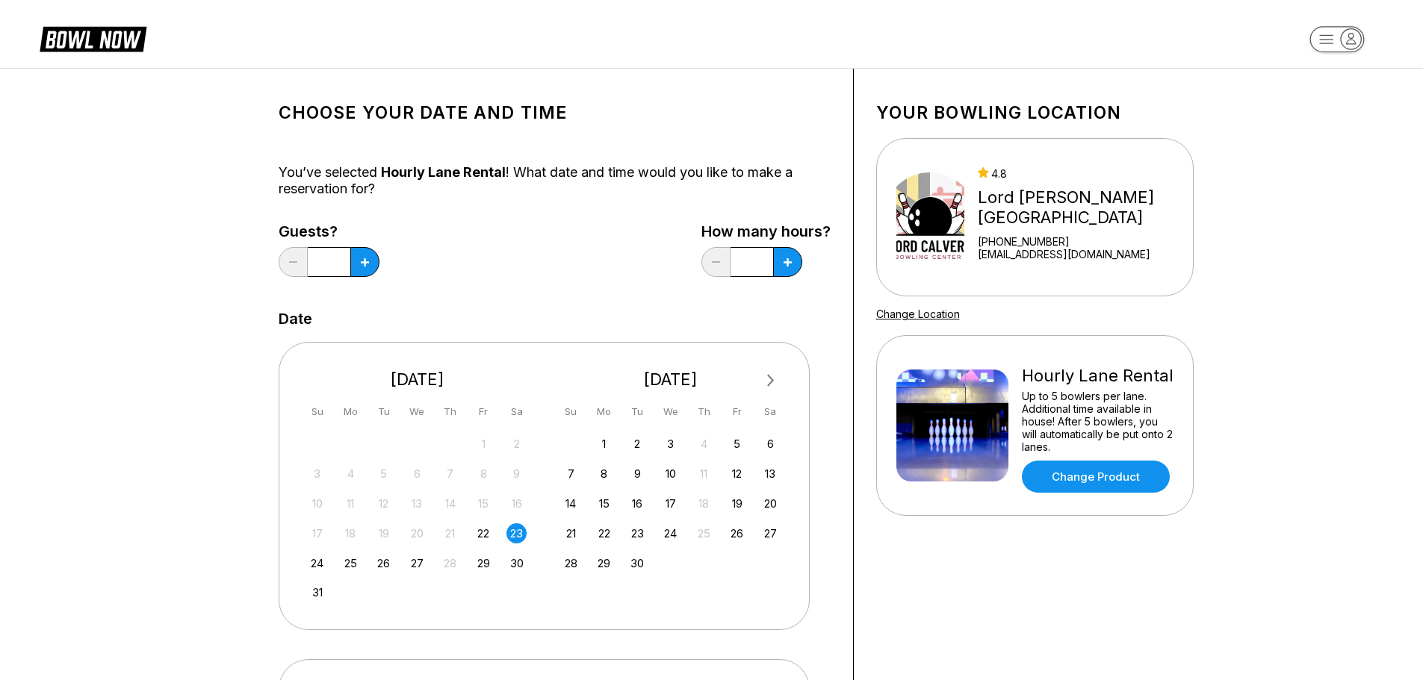
scroll to position [0, 0]
